Goal: Navigation & Orientation: Find specific page/section

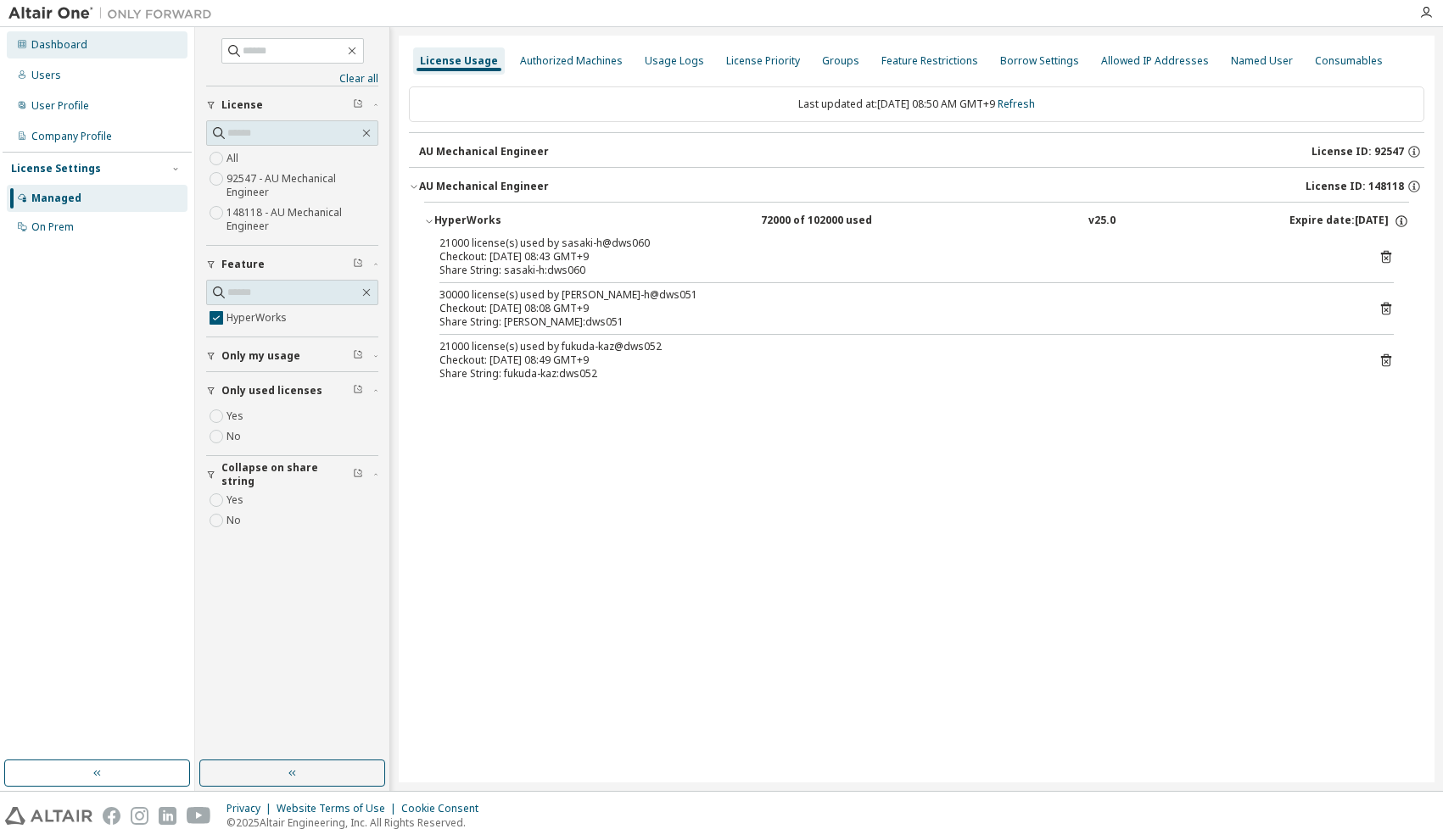
click at [52, 39] on div "Dashboard" at bounding box center [59, 45] width 56 height 14
